Goal: Task Accomplishment & Management: Use online tool/utility

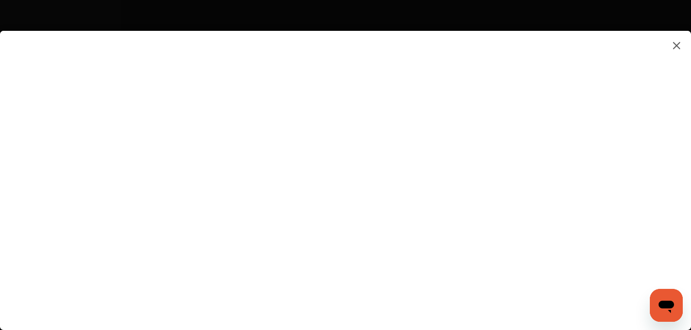
scroll to position [1371, 0]
click at [663, 303] on icon "Open messaging window" at bounding box center [666, 307] width 15 height 12
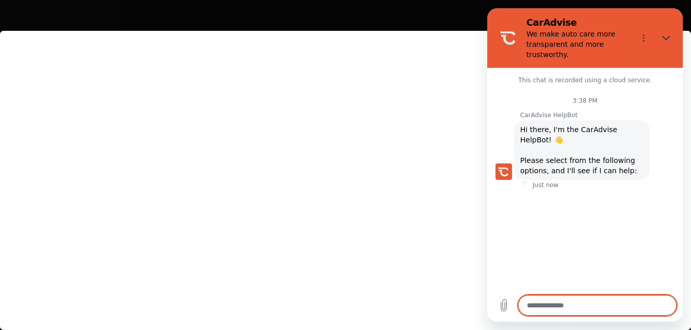
scroll to position [21, 0]
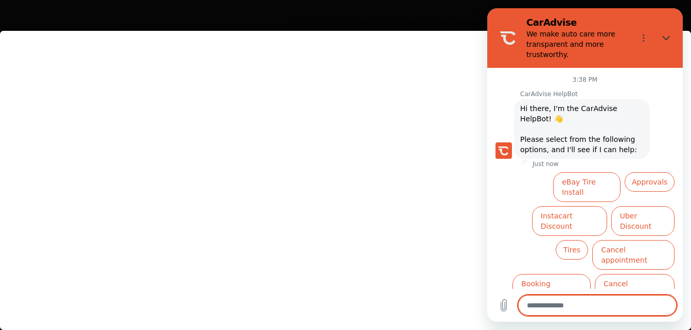
click at [307, 44] on flutter-view at bounding box center [345, 170] width 691 height 279
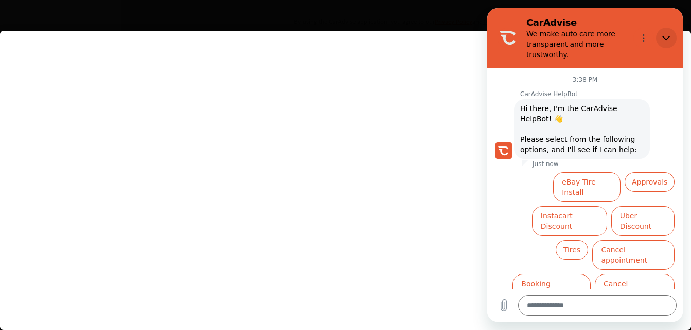
click at [662, 40] on button "Close" at bounding box center [666, 38] width 21 height 21
type textarea "*"
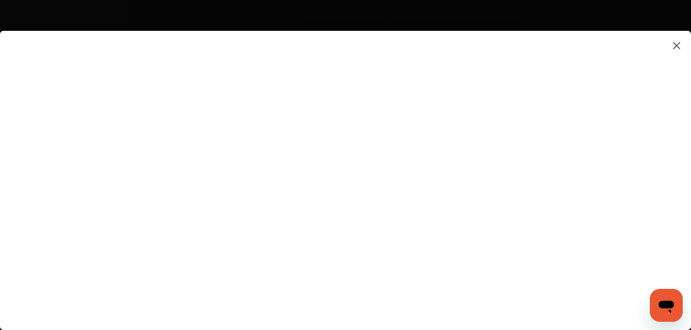
click at [674, 42] on img at bounding box center [677, 45] width 12 height 13
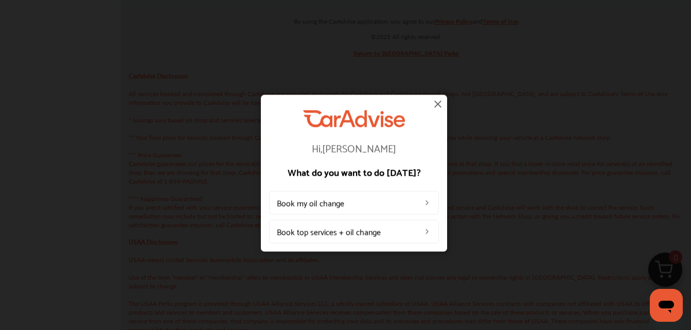
click at [439, 104] on img at bounding box center [438, 104] width 12 height 12
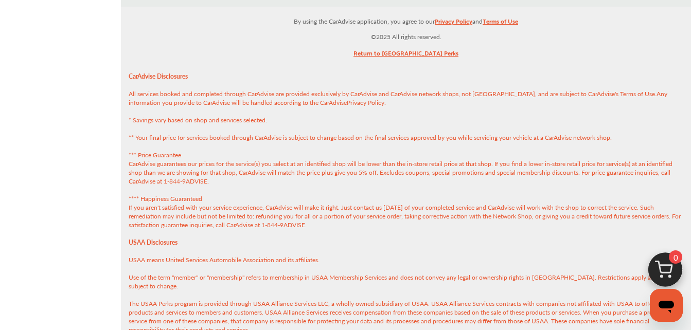
click at [439, 104] on p "CarAdvise Disclosures All services booked and completed through CarAdvise are p…" at bounding box center [406, 225] width 570 height 322
